Goal: Check status: Check status

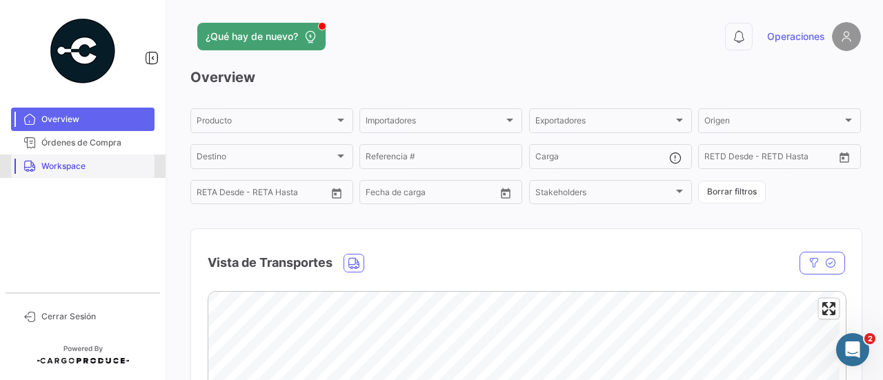
click at [84, 156] on link "Workspace" at bounding box center [82, 165] width 143 height 23
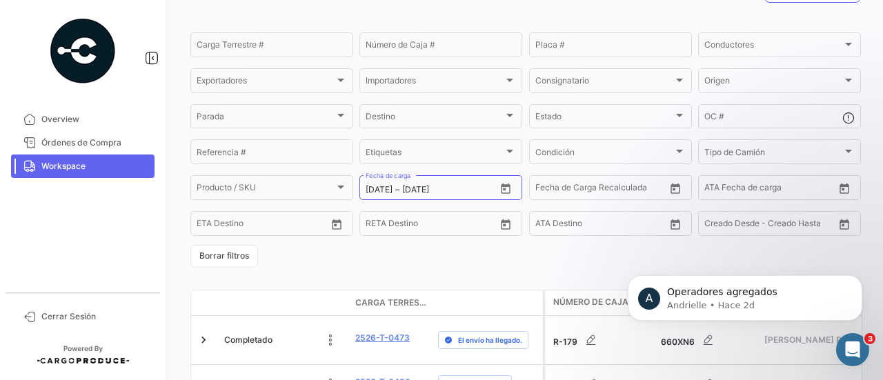
scroll to position [125, 0]
click at [499, 195] on icon "Open calendar" at bounding box center [505, 190] width 12 height 12
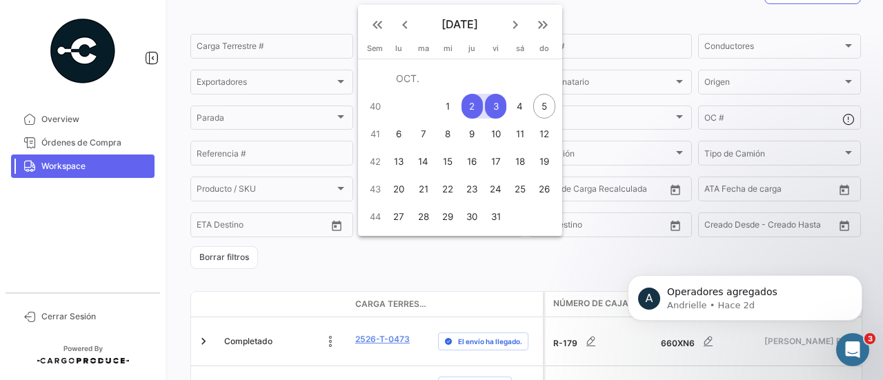
click at [404, 130] on div "6" at bounding box center [398, 133] width 21 height 25
type input "[DATE]"
click at [421, 133] on div "7" at bounding box center [423, 133] width 22 height 25
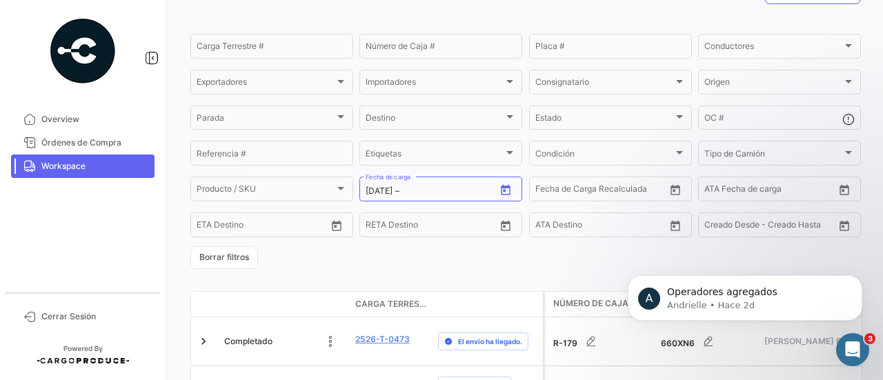
type input "[DATE]"
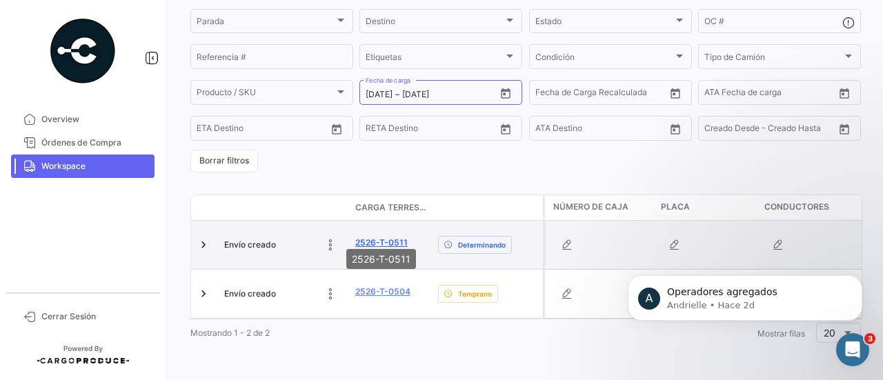
click at [381, 236] on link "2526-T-0511" at bounding box center [381, 242] width 52 height 12
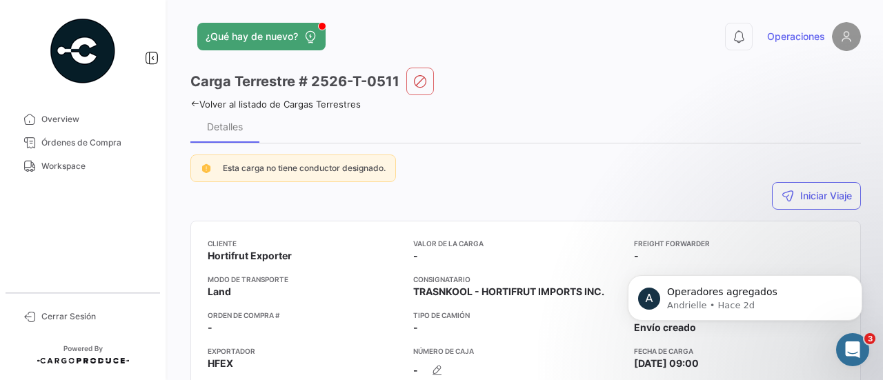
click at [194, 102] on icon at bounding box center [194, 103] width 9 height 9
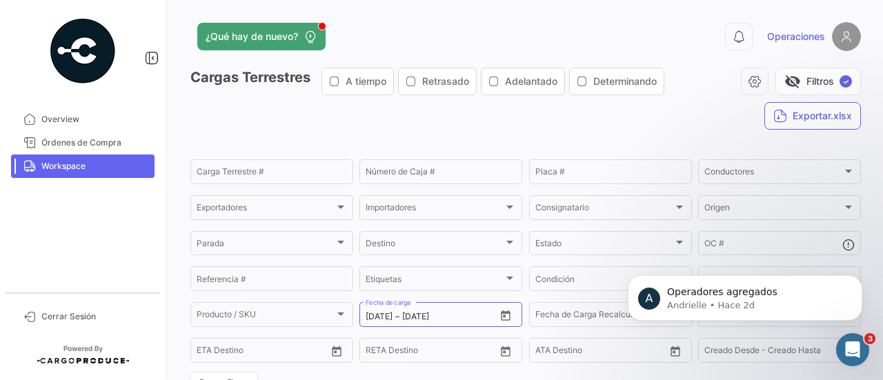
scroll to position [234, 0]
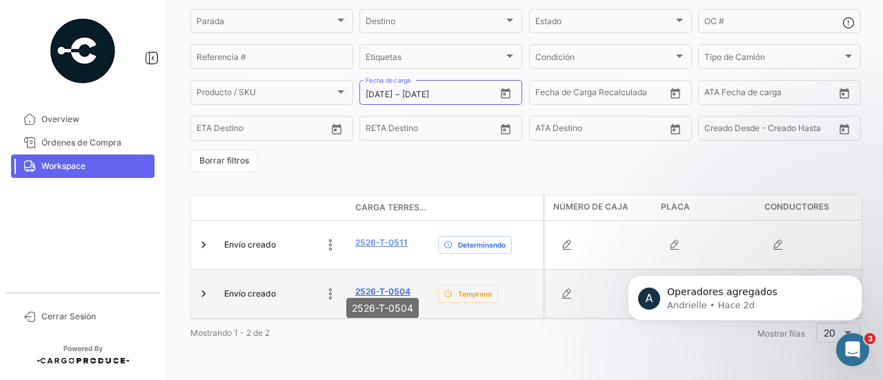
click at [385, 285] on link "2526-T-0504" at bounding box center [382, 291] width 55 height 12
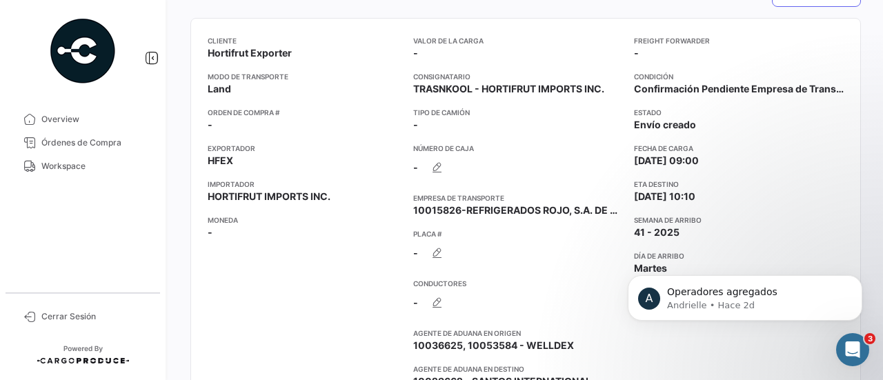
scroll to position [196, 0]
